Goal: Find specific page/section: Find specific page/section

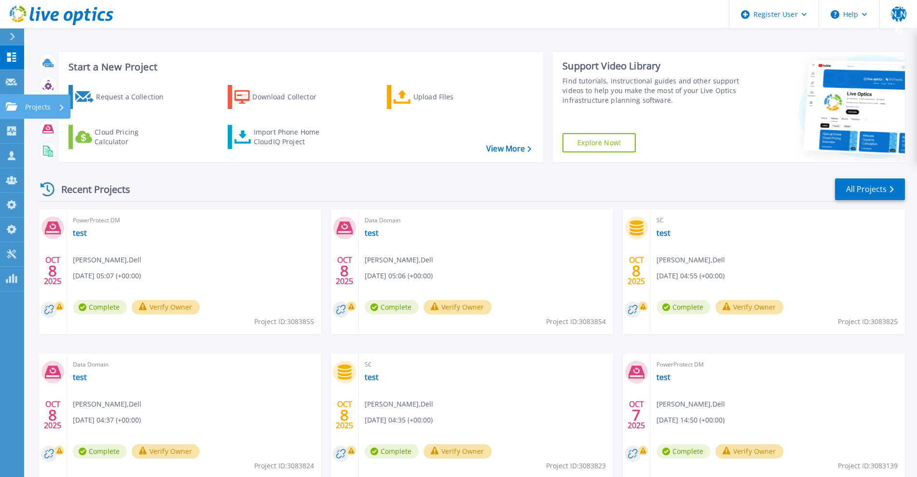
click at [19, 107] on link "Projects Projects" at bounding box center [12, 107] width 24 height 25
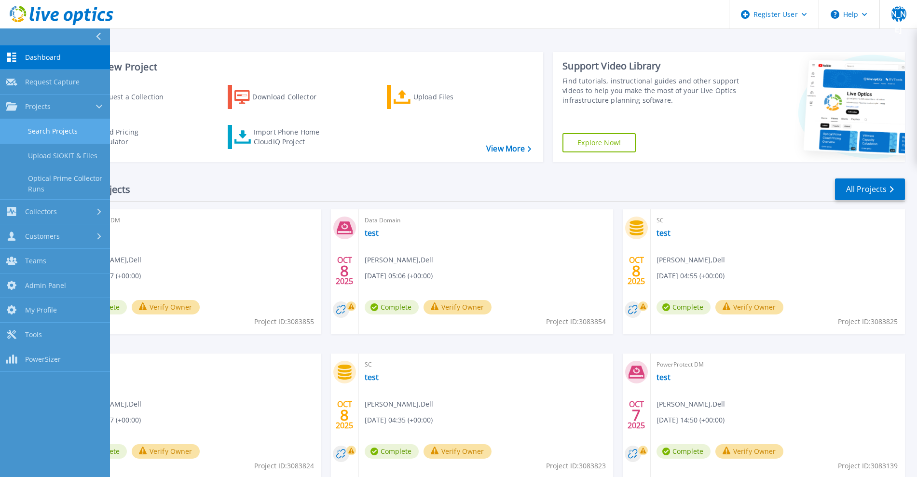
click at [47, 128] on link "Search Projects" at bounding box center [55, 131] width 110 height 25
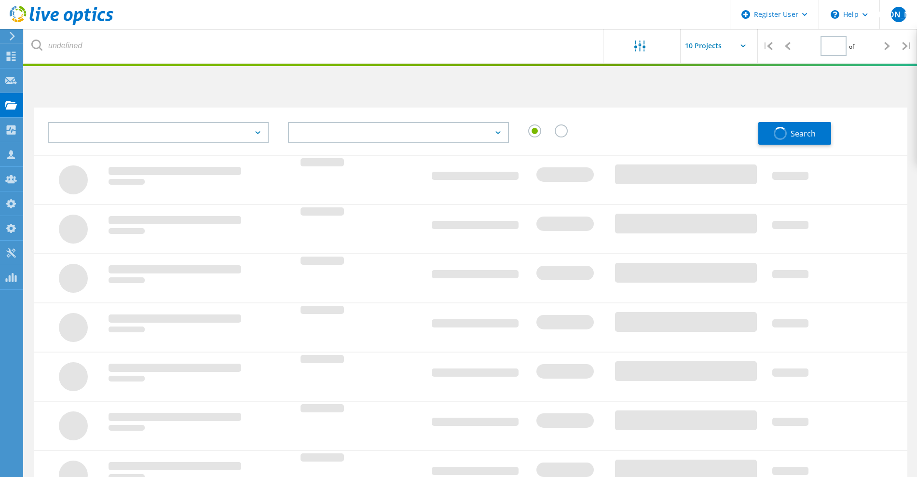
type input "1"
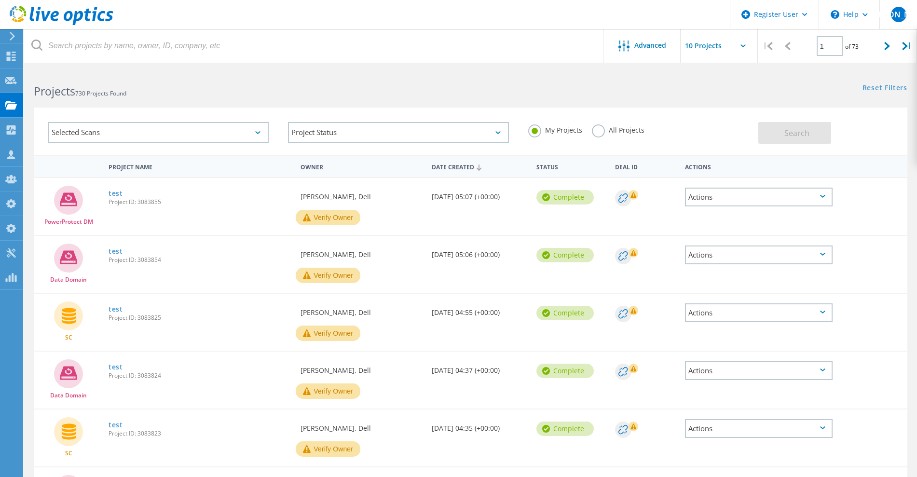
drag, startPoint x: 597, startPoint y: 129, endPoint x: 560, endPoint y: 139, distance: 37.9
click at [596, 132] on label "All Projects" at bounding box center [618, 129] width 53 height 9
click at [0, 0] on input "All Projects" at bounding box center [0, 0] width 0 height 0
click at [245, 137] on div "Selected Scans" at bounding box center [158, 132] width 221 height 21
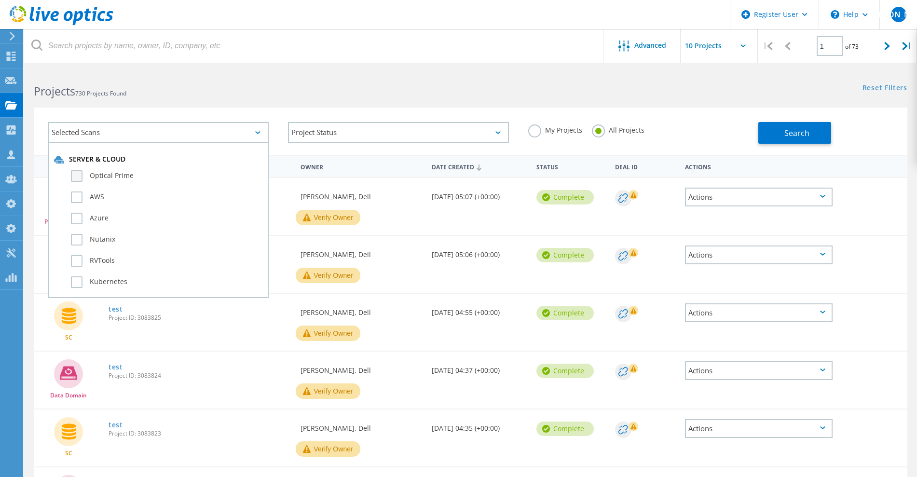
drag, startPoint x: 140, startPoint y: 170, endPoint x: 135, endPoint y: 177, distance: 7.9
click at [135, 177] on label "Optical Prime" at bounding box center [167, 176] width 192 height 12
click at [0, 0] on input "Optical Prime" at bounding box center [0, 0] width 0 height 0
click at [135, 177] on label "Optical Prime" at bounding box center [167, 176] width 192 height 12
click at [0, 0] on input "Optical Prime" at bounding box center [0, 0] width 0 height 0
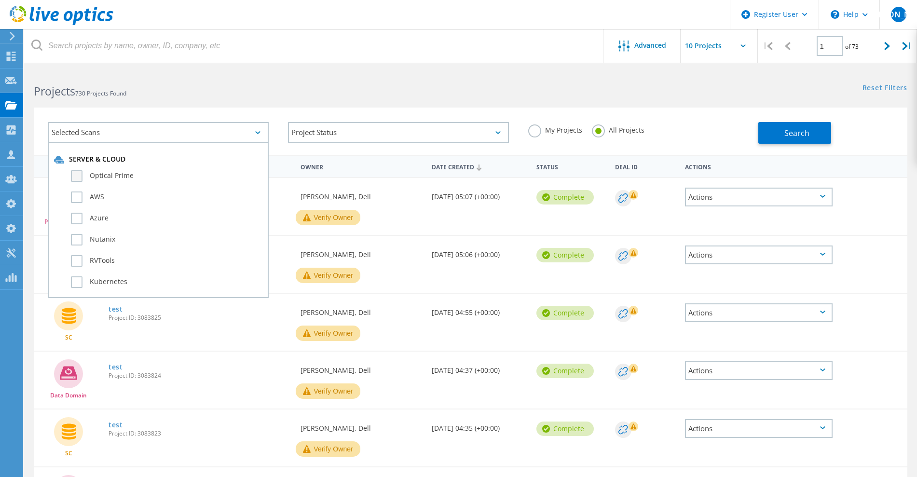
click at [134, 176] on label "Optical Prime" at bounding box center [167, 176] width 192 height 12
click at [0, 0] on input "Optical Prime" at bounding box center [0, 0] width 0 height 0
click at [784, 138] on button "Search" at bounding box center [795, 133] width 73 height 22
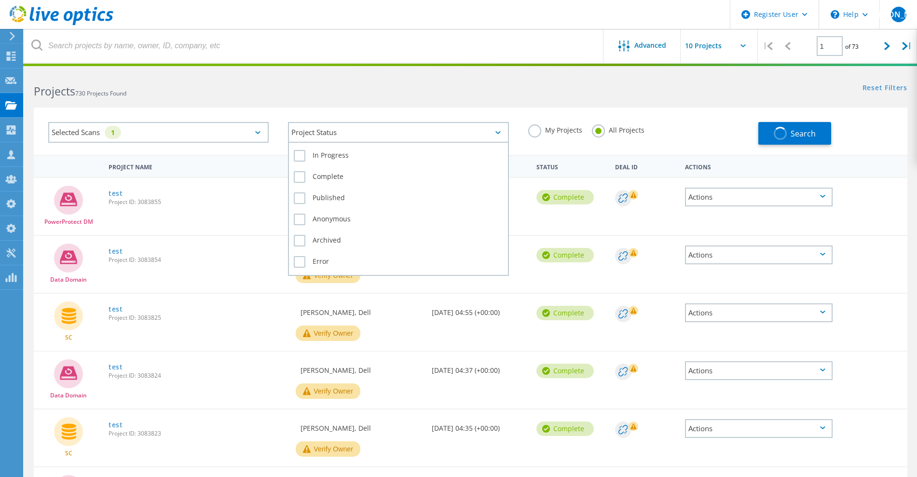
click at [483, 125] on div "Project Status" at bounding box center [398, 132] width 221 height 21
click at [337, 158] on label "In Progress" at bounding box center [398, 156] width 209 height 12
click at [0, 0] on input "In Progress" at bounding box center [0, 0] width 0 height 0
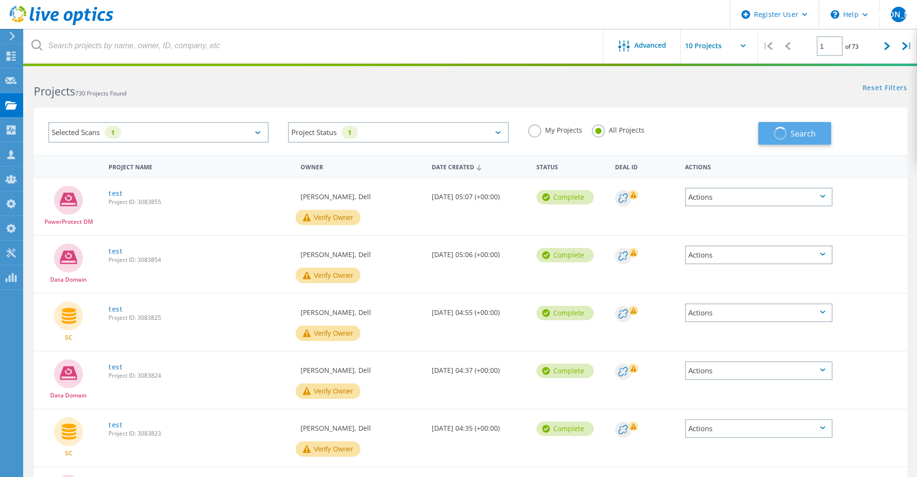
click at [808, 135] on span "Search" at bounding box center [803, 133] width 25 height 11
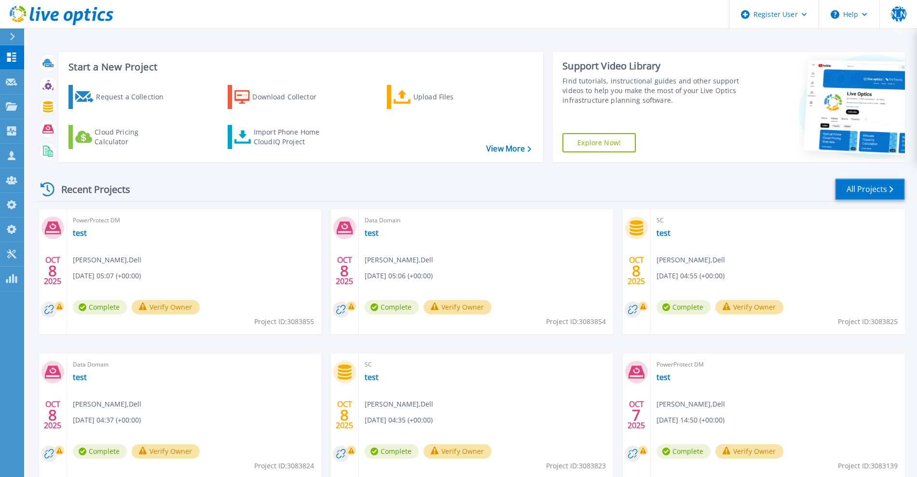
click at [868, 194] on link "All Projects" at bounding box center [870, 190] width 70 height 22
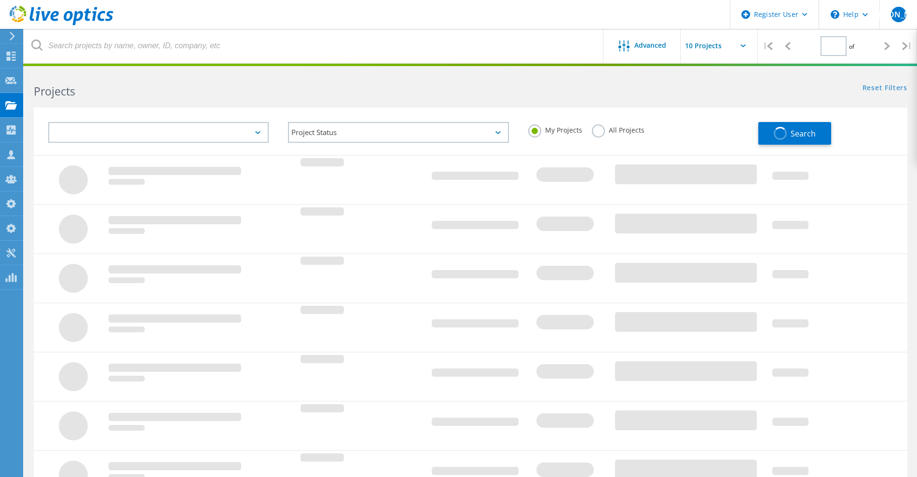
type input "1"
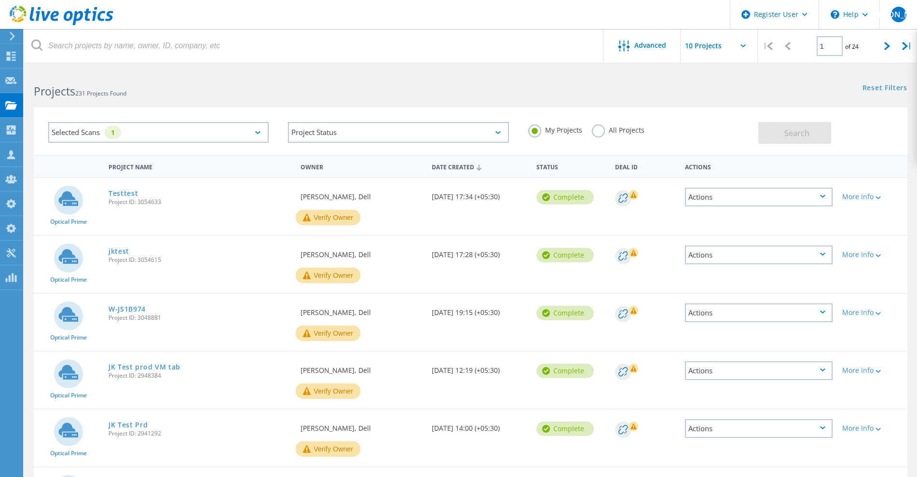
click at [142, 139] on div "Selected Scans 1" at bounding box center [158, 132] width 221 height 21
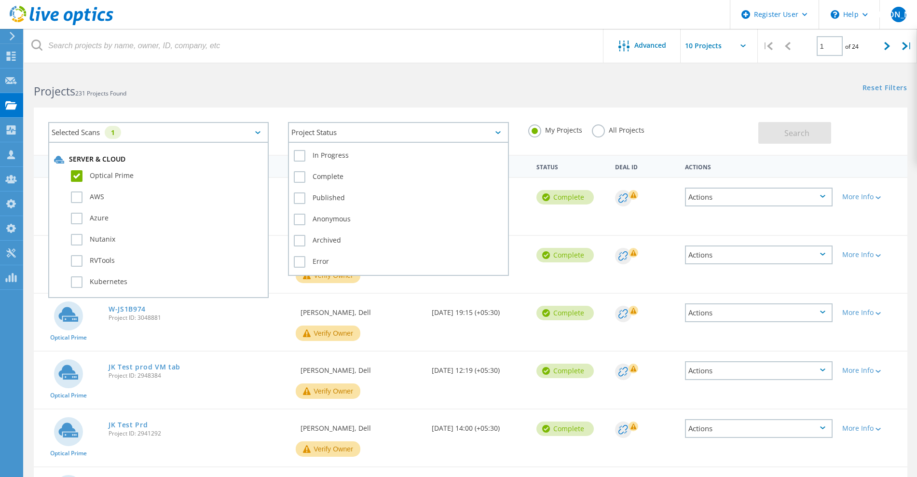
click at [313, 142] on div "Project Status In Progress Complete Published Anonymous Archived Error" at bounding box center [398, 132] width 221 height 21
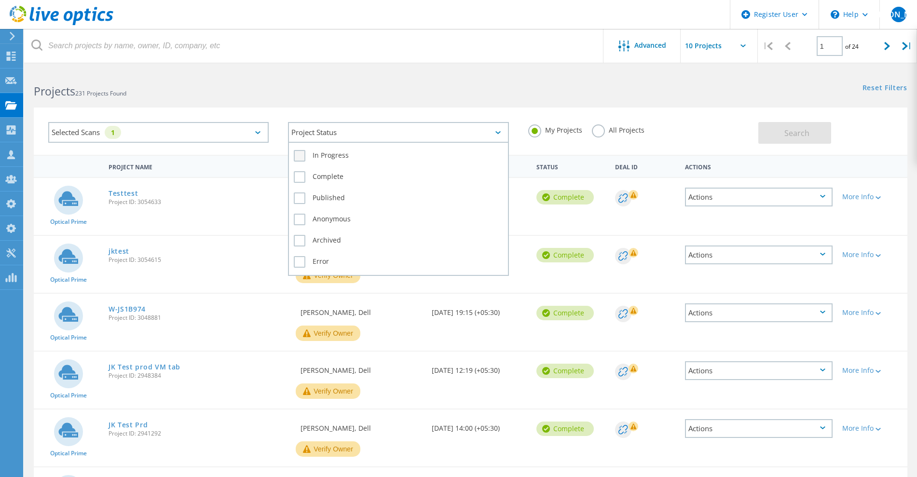
click at [303, 158] on label "In Progress" at bounding box center [398, 156] width 209 height 12
click at [0, 0] on input "In Progress" at bounding box center [0, 0] width 0 height 0
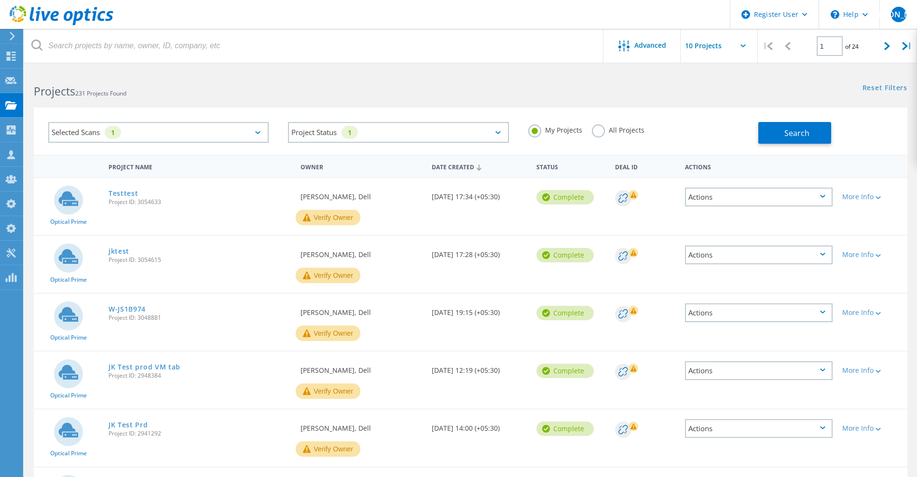
click at [596, 134] on label "All Projects" at bounding box center [618, 129] width 53 height 9
click at [0, 0] on input "All Projects" at bounding box center [0, 0] width 0 height 0
click at [792, 139] on button "Search" at bounding box center [795, 133] width 73 height 22
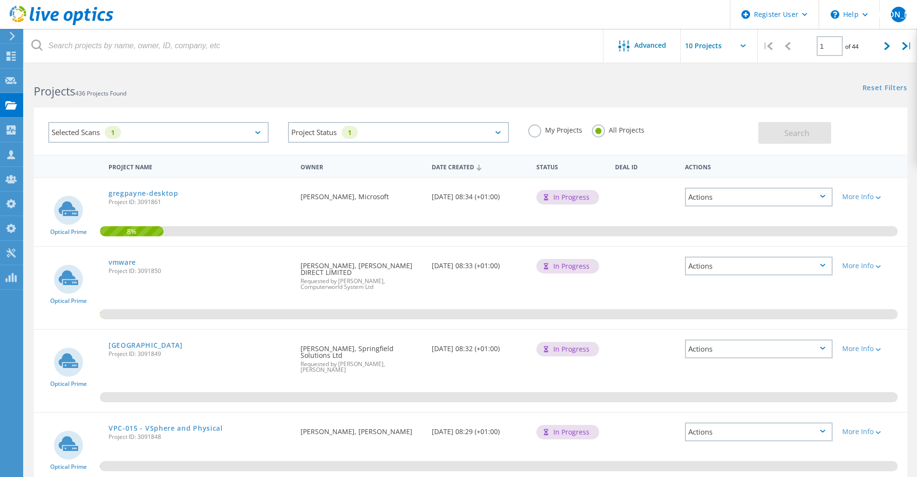
click at [719, 103] on div "Selected Scans 1 Project Status 1 In Progress Complete Published Anonymous Arch…" at bounding box center [470, 125] width 893 height 59
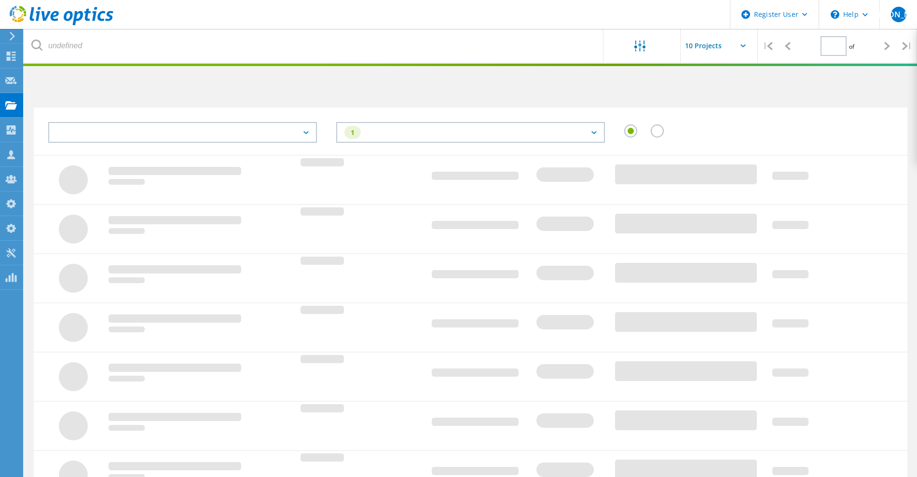
type input "1"
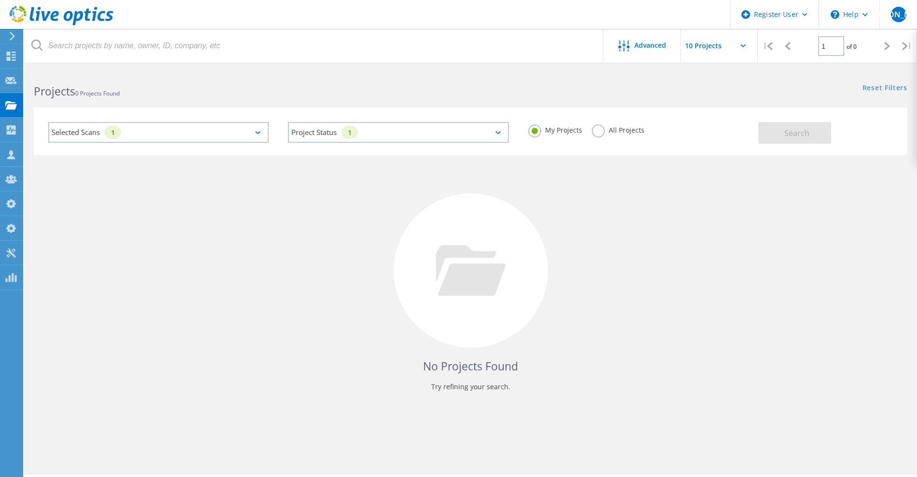
drag, startPoint x: 595, startPoint y: 133, endPoint x: 613, endPoint y: 135, distance: 18.4
click at [595, 133] on label "All Projects" at bounding box center [618, 129] width 53 height 9
click at [0, 0] on input "All Projects" at bounding box center [0, 0] width 0 height 0
click at [763, 137] on button "Search" at bounding box center [795, 133] width 73 height 22
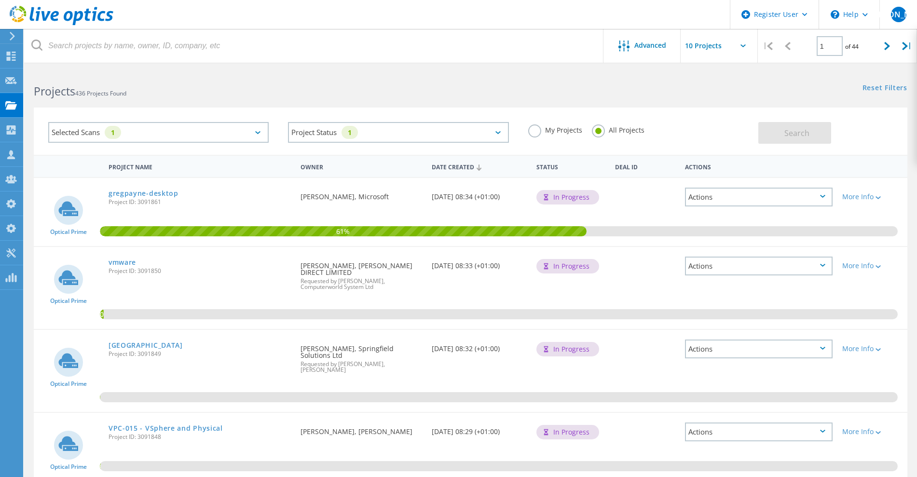
click at [163, 118] on div "Selected Scans 1" at bounding box center [159, 132] width 240 height 40
click at [159, 137] on div "Selected Scans 1" at bounding box center [158, 132] width 221 height 21
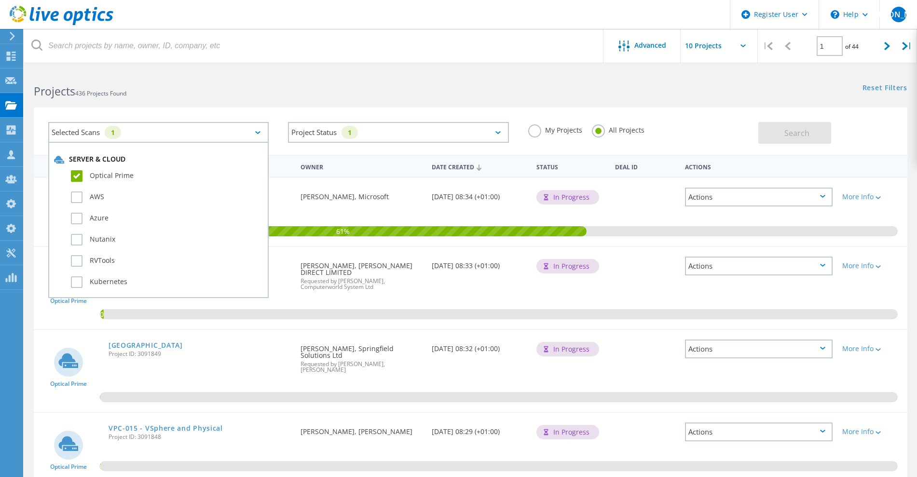
click at [73, 176] on label "Optical Prime" at bounding box center [167, 176] width 192 height 12
click at [0, 0] on input "Optical Prime" at bounding box center [0, 0] width 0 height 0
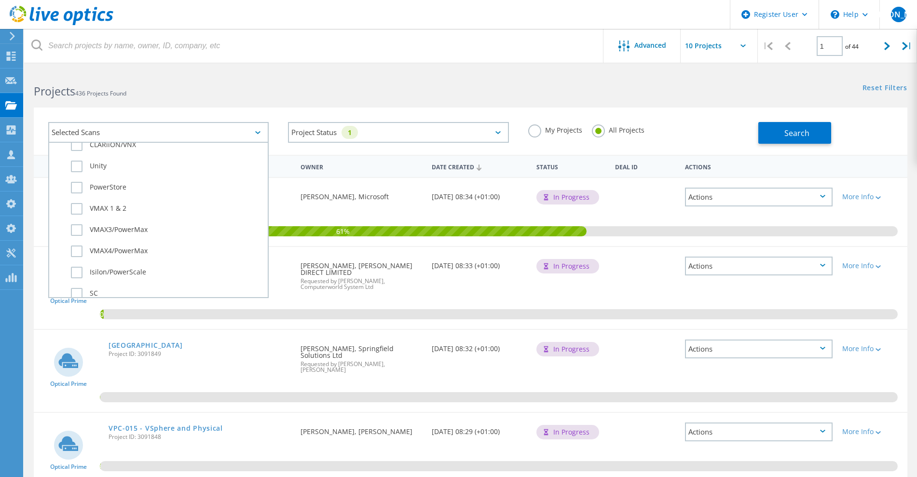
scroll to position [181, 0]
drag, startPoint x: 78, startPoint y: 206, endPoint x: 78, endPoint y: 213, distance: 7.7
click at [78, 206] on label "CLARiiON/VNX" at bounding box center [167, 206] width 192 height 12
click at [0, 0] on input "CLARiiON/VNX" at bounding box center [0, 0] width 0 height 0
click at [77, 226] on label "Unity" at bounding box center [167, 227] width 192 height 12
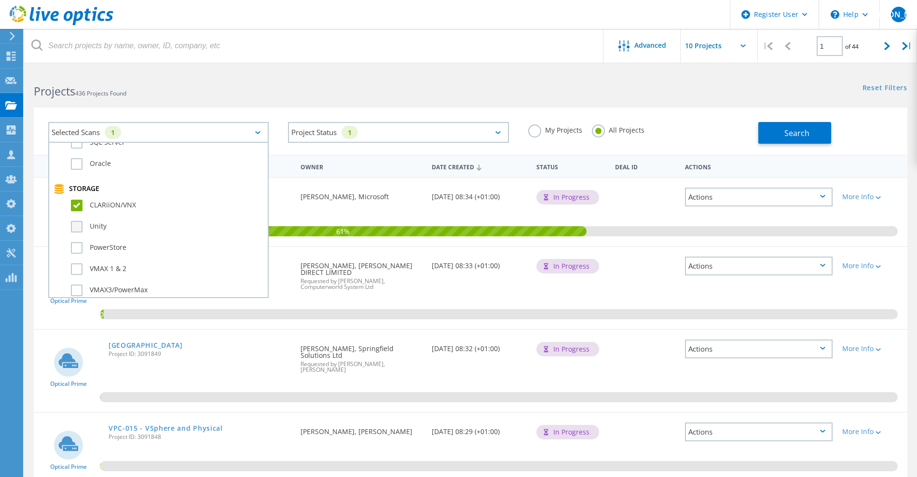
click at [0, 0] on input "Unity" at bounding box center [0, 0] width 0 height 0
click at [299, 71] on div "Projects 436 Projects Found" at bounding box center [247, 83] width 446 height 26
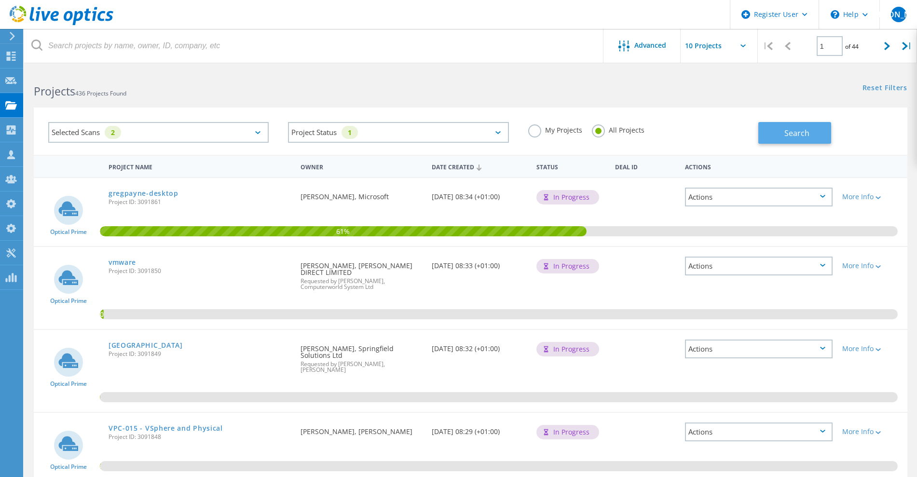
click at [783, 125] on button "Search" at bounding box center [795, 133] width 73 height 22
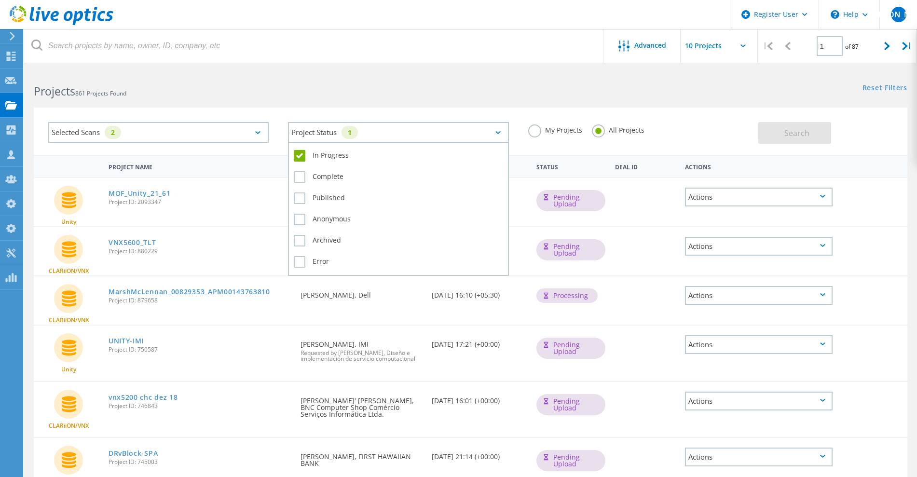
click at [396, 134] on div "Project Status 1" at bounding box center [398, 132] width 221 height 21
click at [303, 181] on label "Complete" at bounding box center [398, 177] width 209 height 12
click at [0, 0] on input "Complete" at bounding box center [0, 0] width 0 height 0
click at [305, 158] on label "In Progress" at bounding box center [398, 156] width 209 height 12
click at [0, 0] on input "In Progress" at bounding box center [0, 0] width 0 height 0
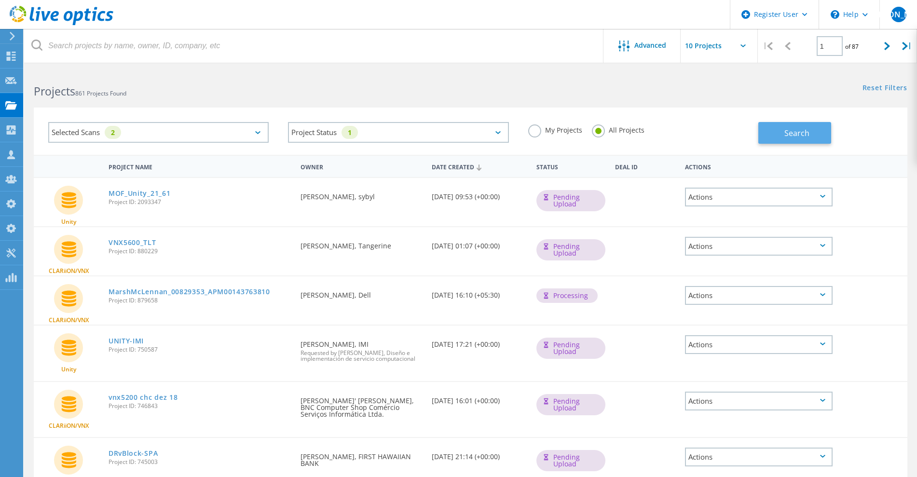
click at [783, 138] on button "Search" at bounding box center [795, 133] width 73 height 22
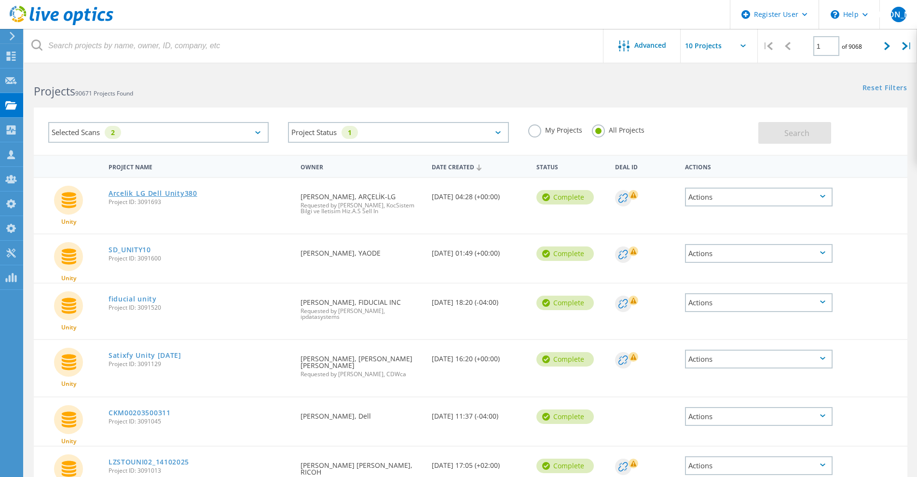
click at [146, 194] on link "Arcelik_LG Dell_Unity380" at bounding box center [153, 193] width 89 height 7
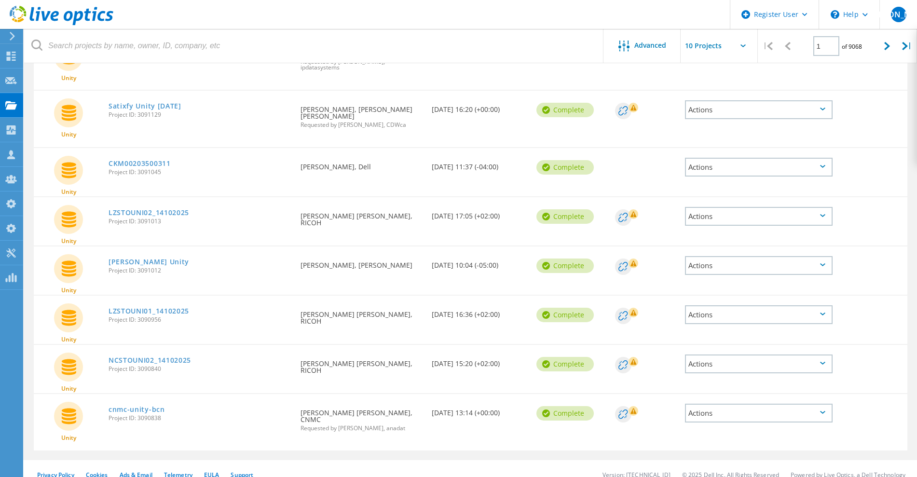
scroll to position [0, 0]
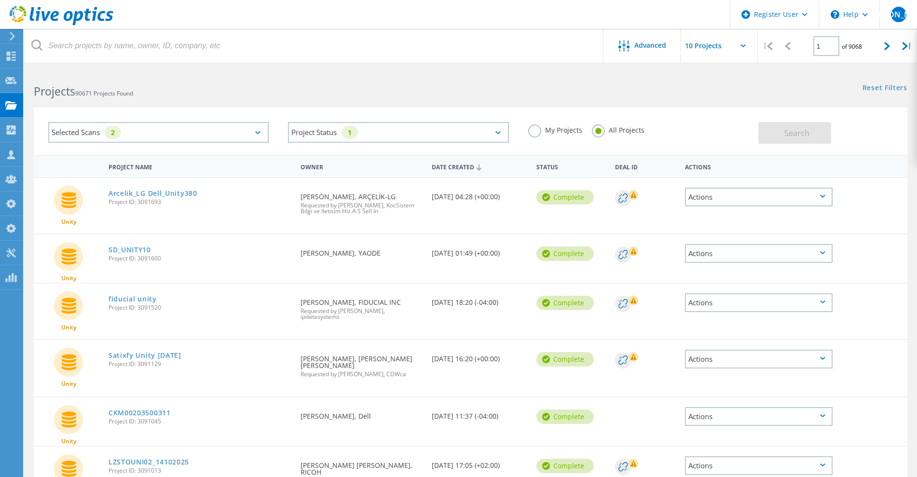
click at [163, 136] on div "Selected Scans 2" at bounding box center [158, 132] width 221 height 21
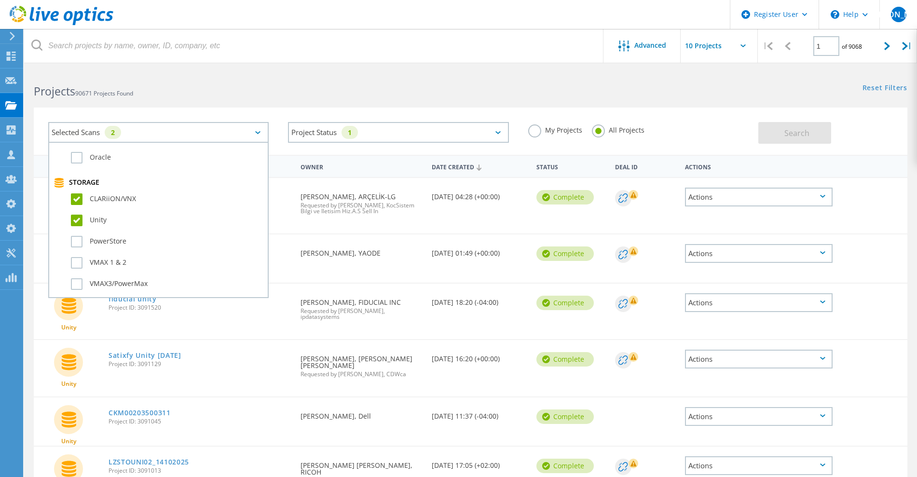
scroll to position [181, 0]
click at [74, 221] on div "Unity" at bounding box center [158, 229] width 209 height 21
click at [78, 224] on label "Unity" at bounding box center [167, 227] width 192 height 12
click at [0, 0] on input "Unity" at bounding box center [0, 0] width 0 height 0
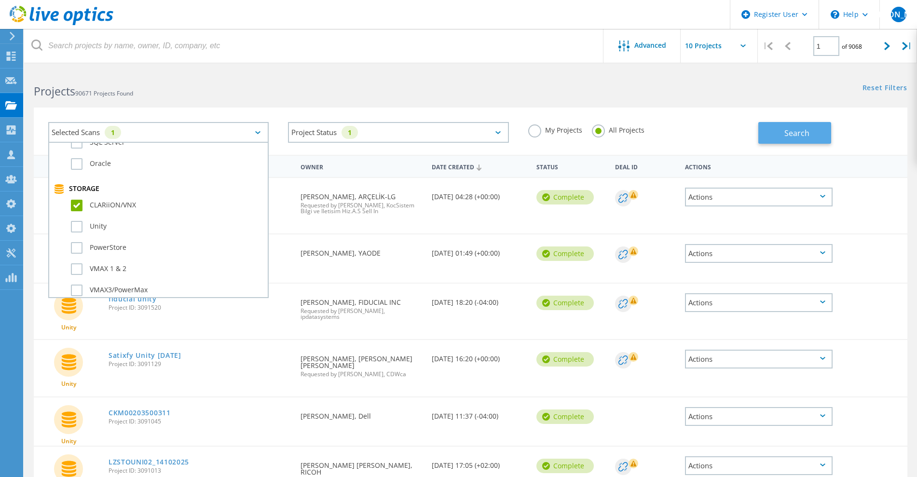
click at [785, 140] on button "Search" at bounding box center [795, 133] width 73 height 22
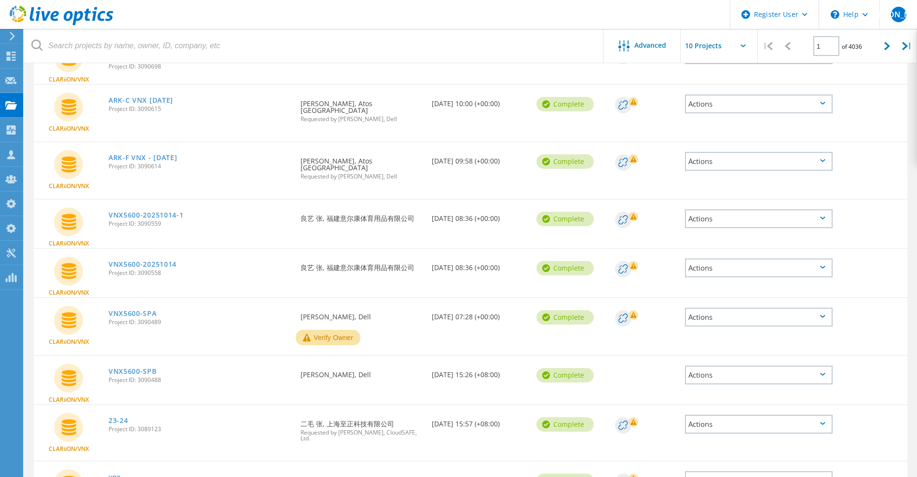
scroll to position [0, 0]
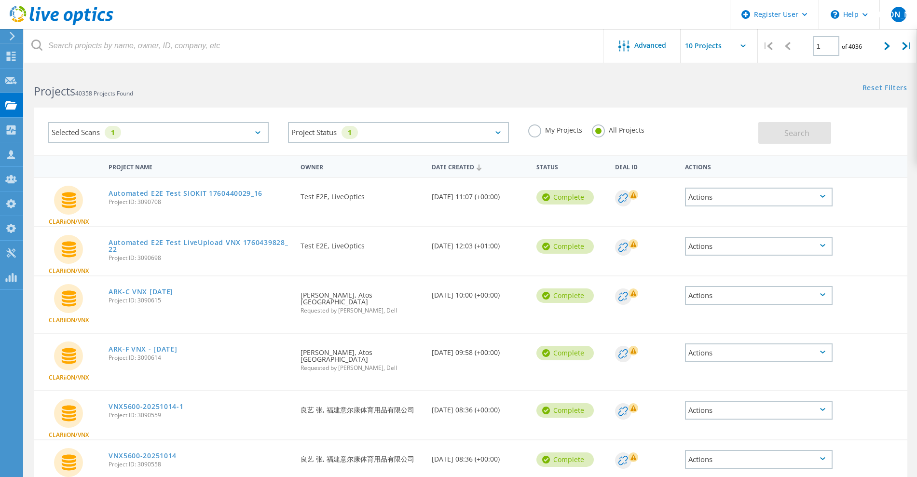
click at [158, 123] on div "Selected Scans 1" at bounding box center [158, 132] width 221 height 21
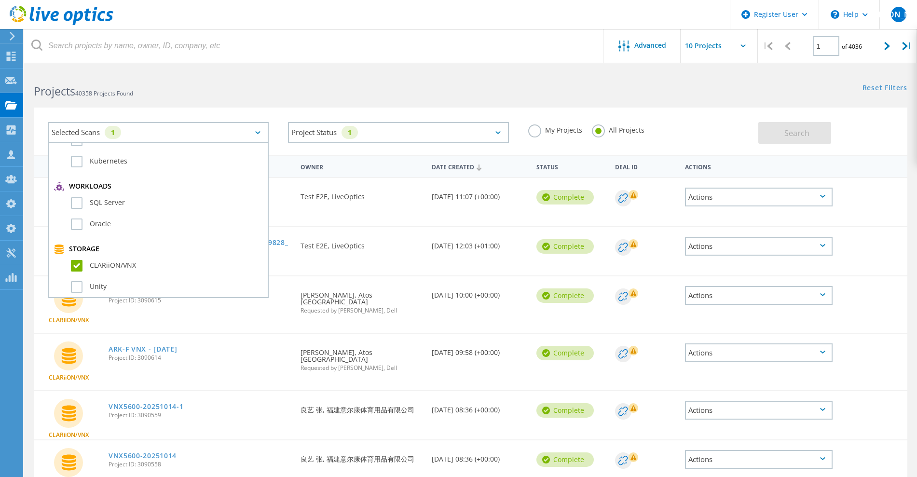
scroll to position [181, 0]
click at [75, 208] on label "CLARiiON/VNX" at bounding box center [167, 206] width 192 height 12
click at [0, 0] on input "CLARiiON/VNX" at bounding box center [0, 0] width 0 height 0
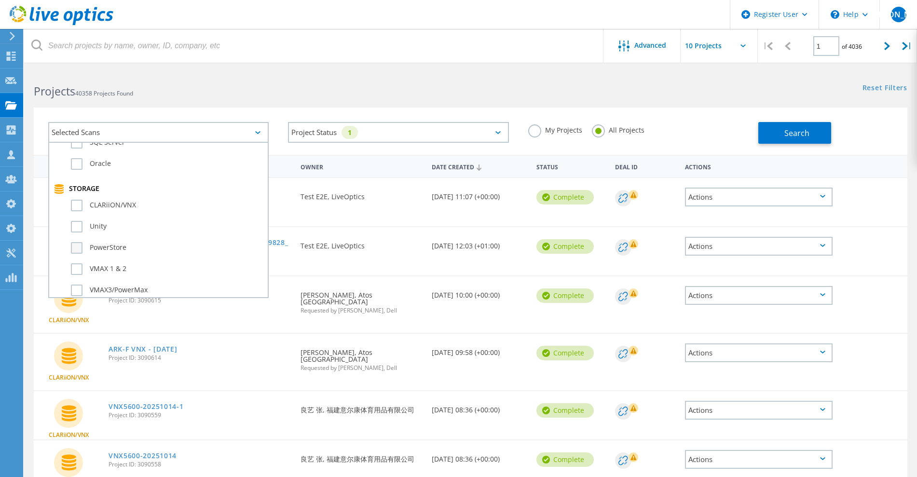
click at [79, 245] on label "PowerStore" at bounding box center [167, 248] width 192 height 12
click at [0, 0] on input "PowerStore" at bounding box center [0, 0] width 0 height 0
click at [763, 134] on button "Search" at bounding box center [795, 133] width 73 height 22
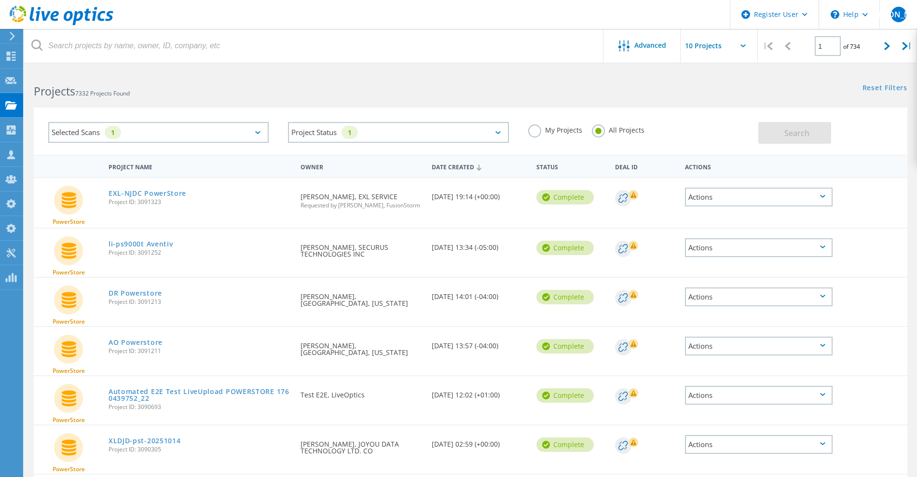
click at [188, 137] on div "Selected Scans 1" at bounding box center [158, 132] width 221 height 21
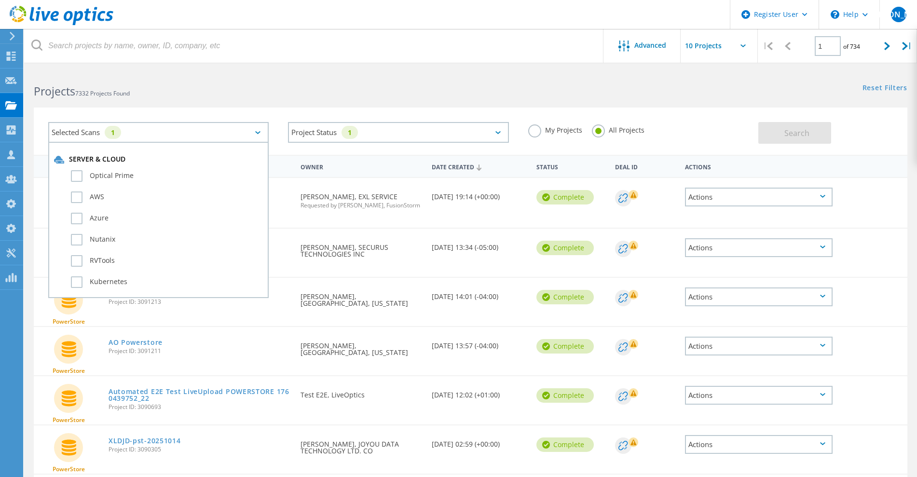
click at [888, 92] on link "Reset Filters" at bounding box center [885, 88] width 45 height 8
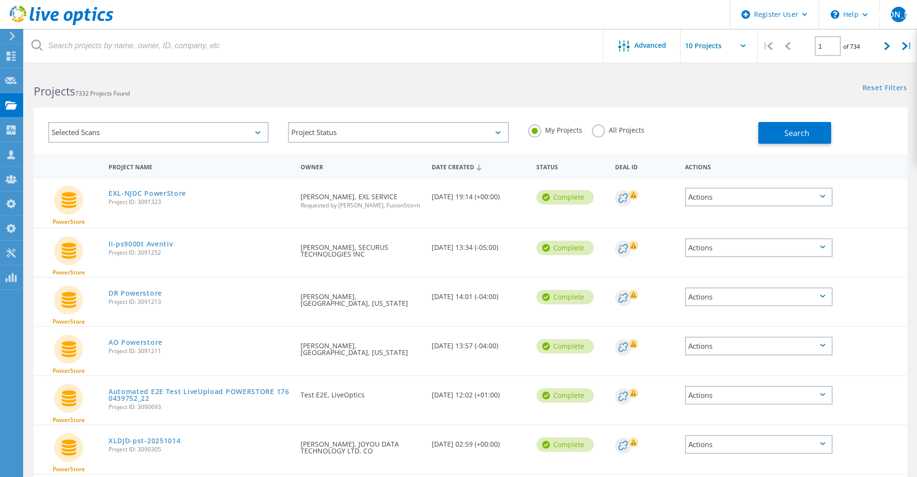
click at [215, 129] on div "Selected Scans" at bounding box center [158, 132] width 221 height 21
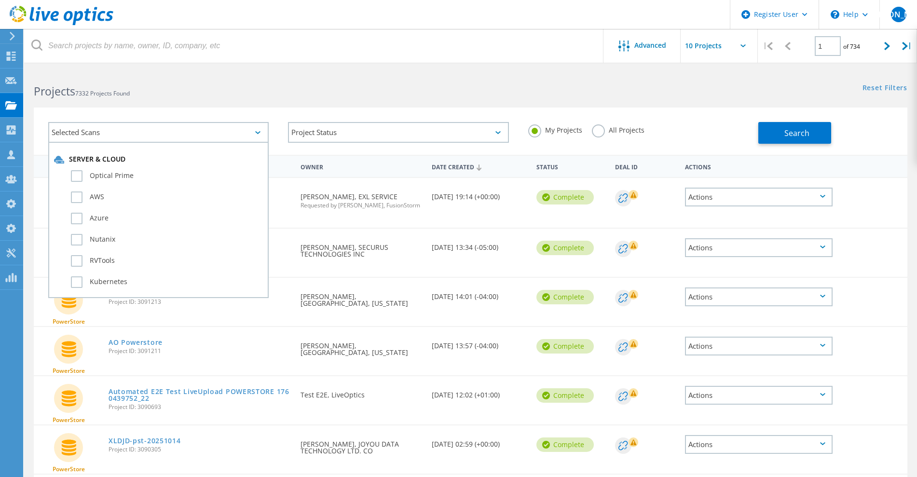
drag, startPoint x: 126, startPoint y: 175, endPoint x: 188, endPoint y: 184, distance: 62.4
click at [126, 176] on label "Optical Prime" at bounding box center [167, 176] width 192 height 12
click at [0, 0] on input "Optical Prime" at bounding box center [0, 0] width 0 height 0
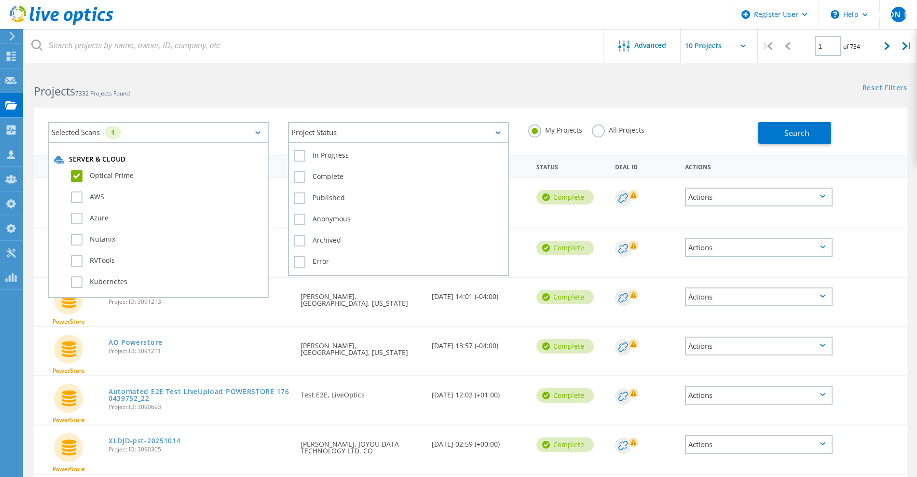
click at [315, 135] on div "Project Status" at bounding box center [398, 132] width 221 height 21
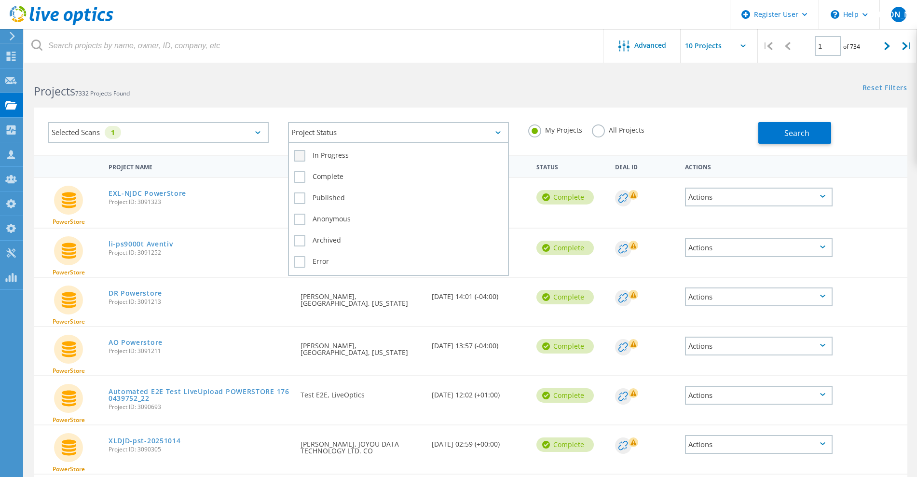
click at [315, 159] on label "In Progress" at bounding box center [398, 156] width 209 height 12
click at [0, 0] on input "In Progress" at bounding box center [0, 0] width 0 height 0
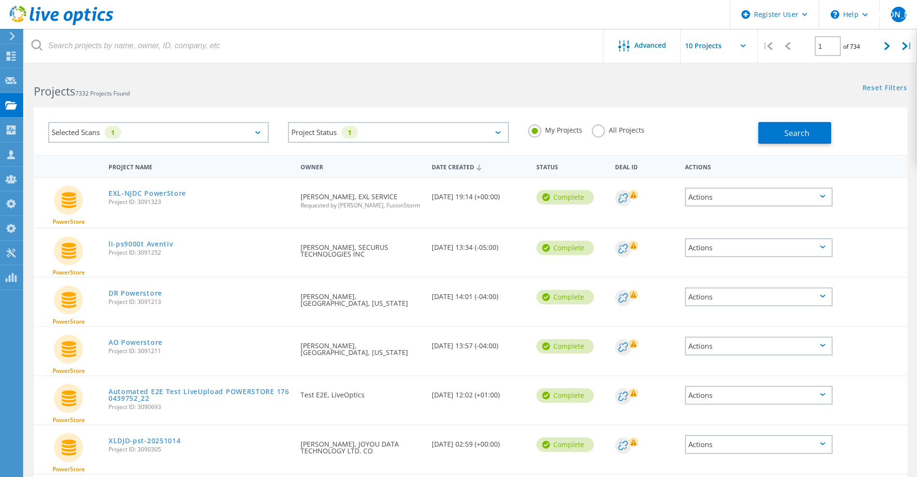
click at [598, 133] on label "All Projects" at bounding box center [618, 129] width 53 height 9
click at [0, 0] on input "All Projects" at bounding box center [0, 0] width 0 height 0
click at [785, 141] on button "Search" at bounding box center [795, 133] width 73 height 22
